Goal: Find specific page/section: Find specific page/section

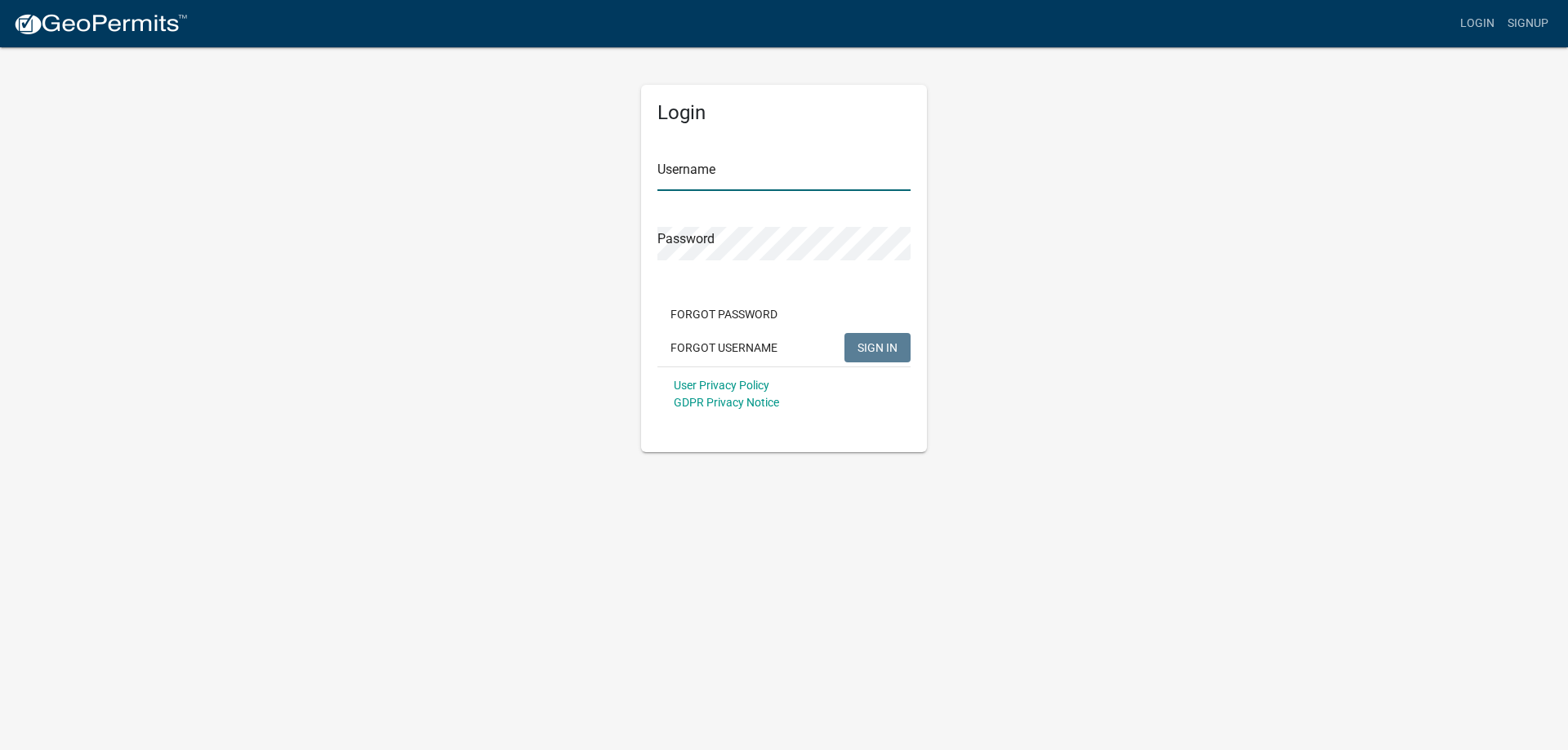
type input "[EMAIL_ADDRESS][PERSON_NAME][DOMAIN_NAME][PERSON_NAME]"
click at [885, 346] on span "SIGN IN" at bounding box center [877, 347] width 40 height 13
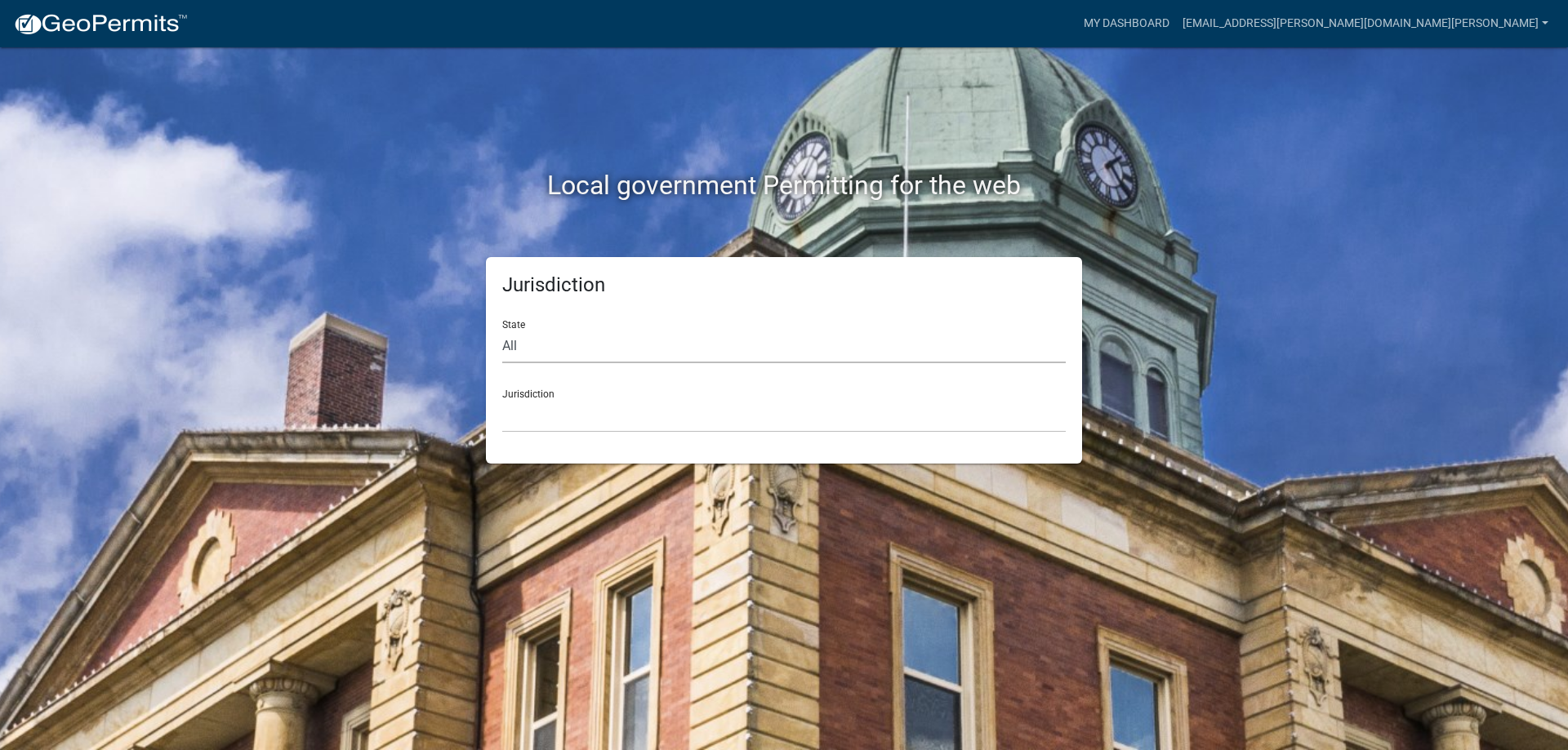
click at [531, 342] on select "All [US_STATE] [US_STATE] [US_STATE] [US_STATE] [US_STATE] [US_STATE] [US_STATE…" at bounding box center [783, 346] width 563 height 33
select select "[US_STATE]"
click at [502, 330] on select "All [US_STATE] [US_STATE] [US_STATE] [US_STATE] [US_STATE] [US_STATE] [US_STATE…" at bounding box center [783, 346] width 563 height 33
click at [547, 395] on div "Jurisdiction City of [GEOGRAPHIC_DATA], [US_STATE] City of [GEOGRAPHIC_DATA], […" at bounding box center [783, 404] width 563 height 56
click at [532, 414] on select "City of [GEOGRAPHIC_DATA], [US_STATE] City of [GEOGRAPHIC_DATA], [US_STATE] Cit…" at bounding box center [783, 416] width 563 height 33
